Goal: Task Accomplishment & Management: Complete application form

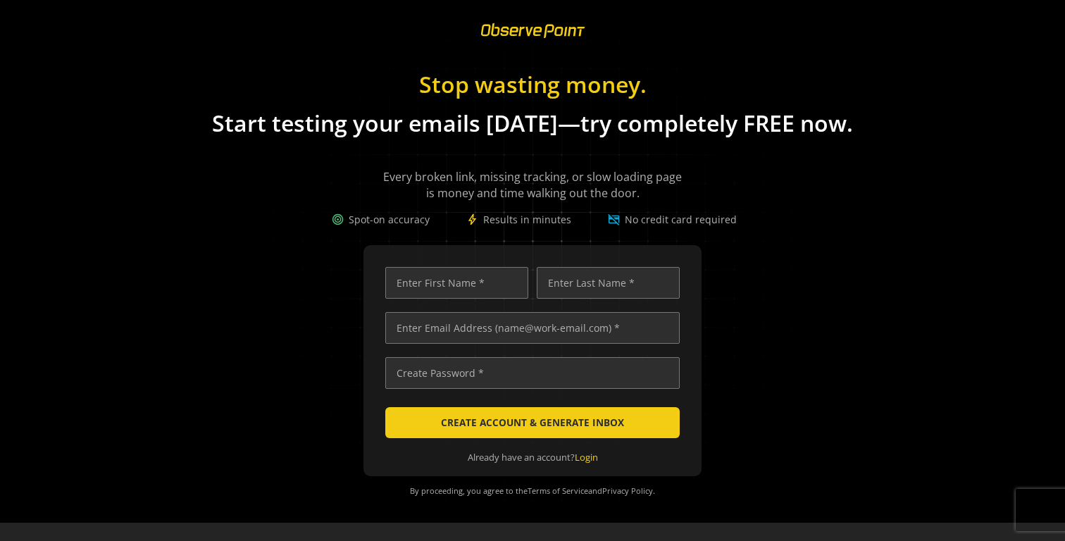
scroll to position [0, 4623]
